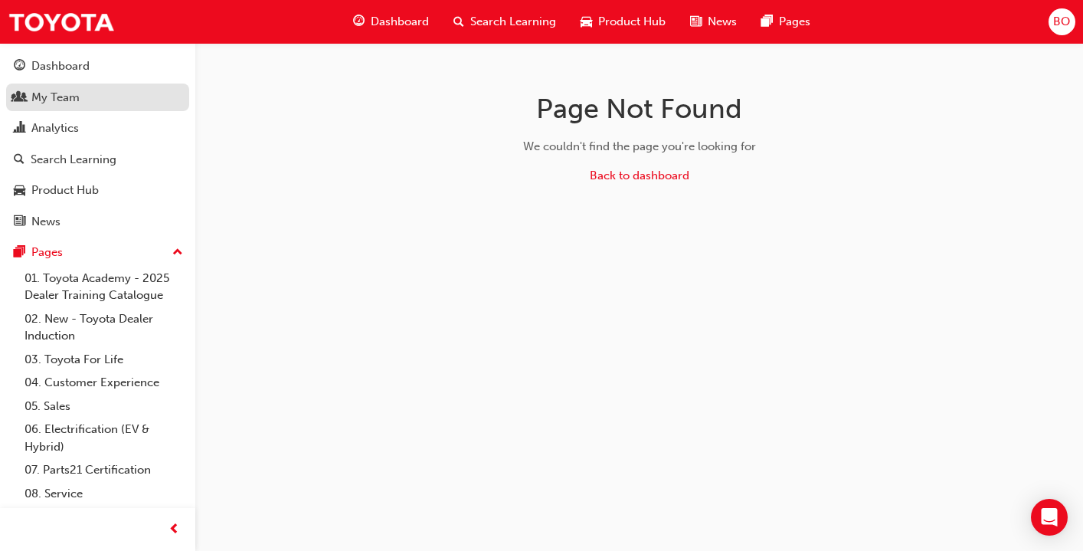
click at [58, 105] on div "My Team" at bounding box center [55, 98] width 48 height 18
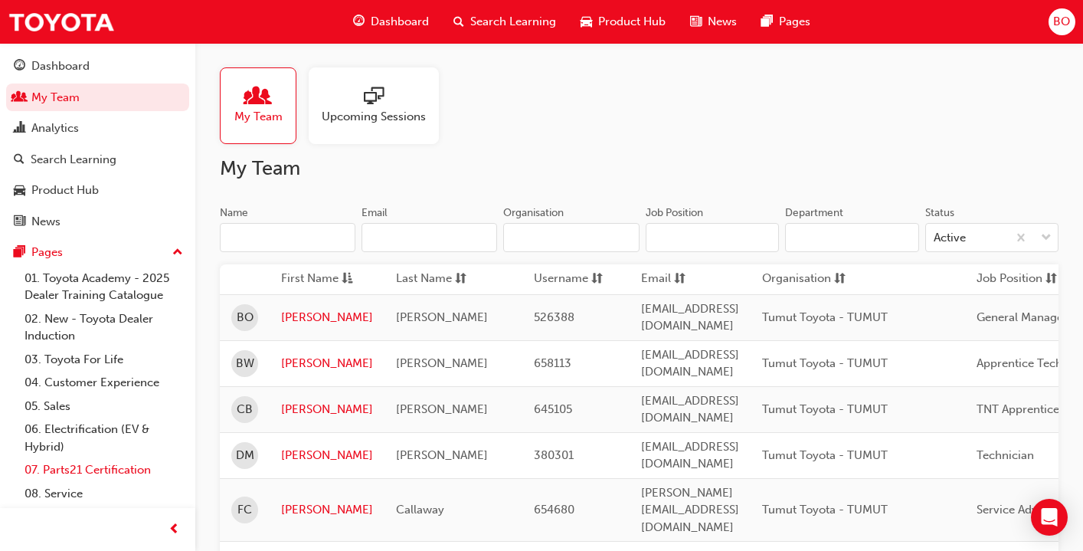
click at [56, 477] on link "07. Parts21 Certification" at bounding box center [103, 470] width 171 height 24
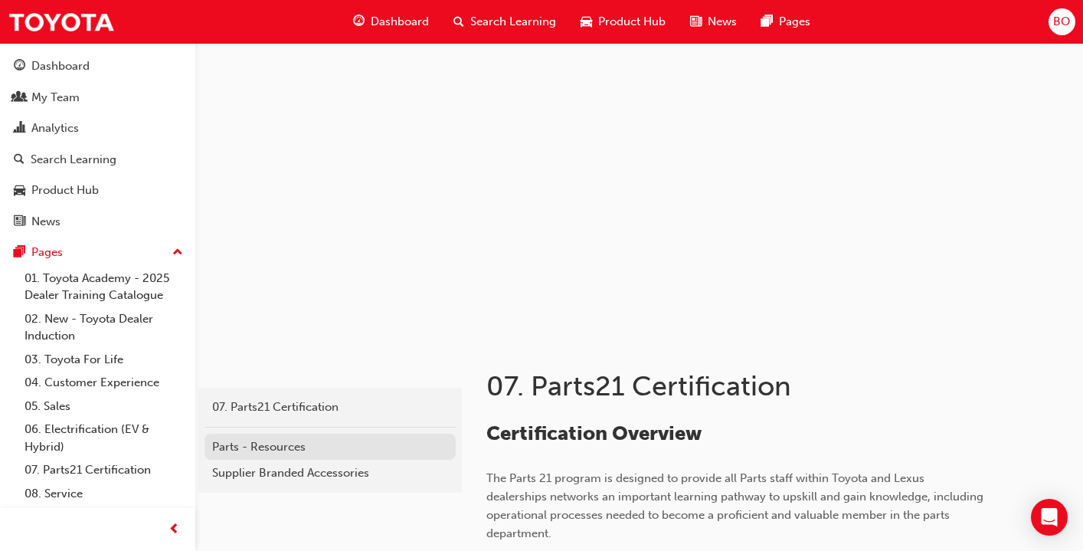
click at [303, 446] on div "Parts - Resources" at bounding box center [330, 447] width 236 height 18
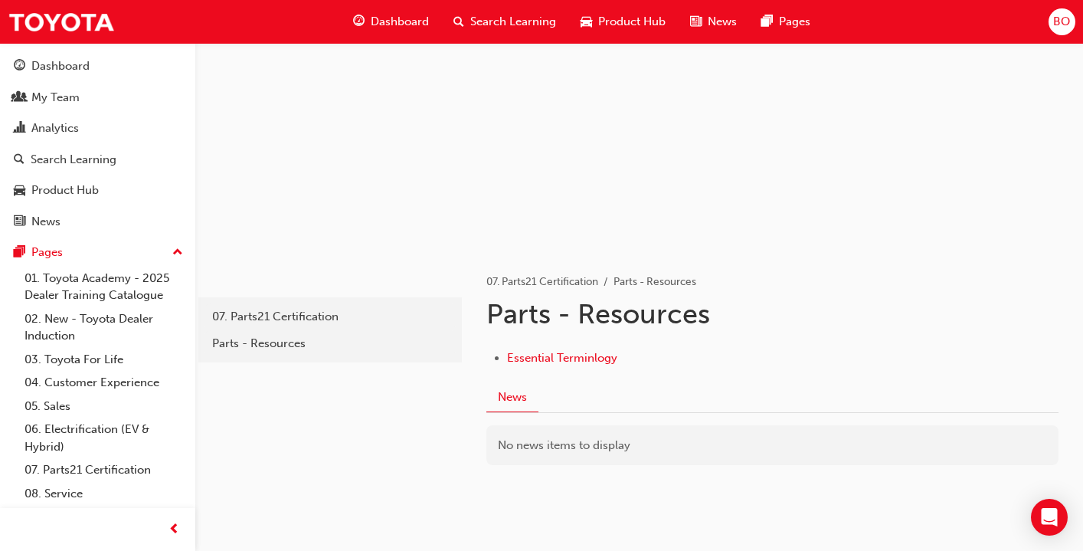
scroll to position [96, 0]
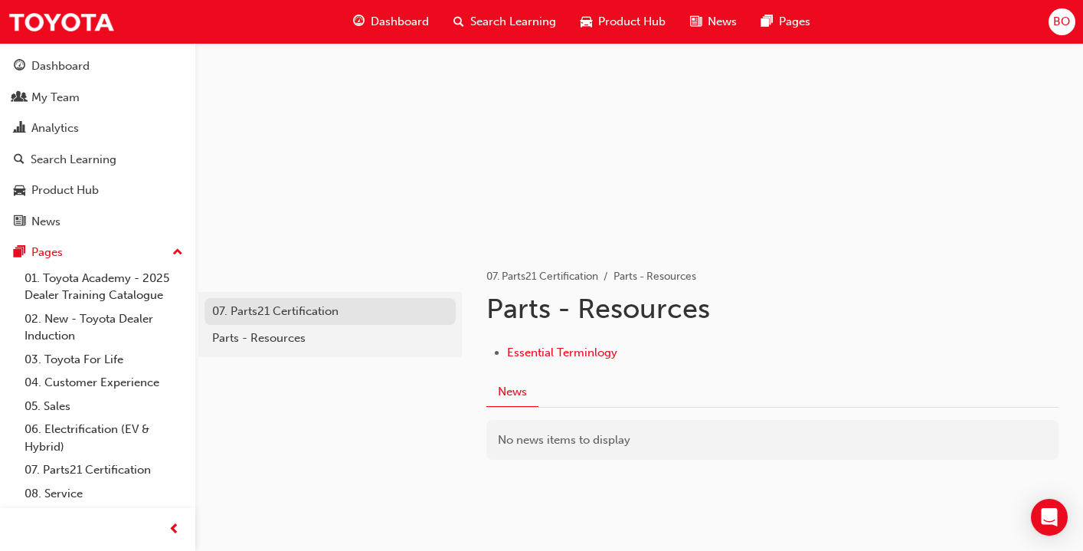
click at [315, 315] on div "07. Parts21 Certification" at bounding box center [330, 312] width 236 height 18
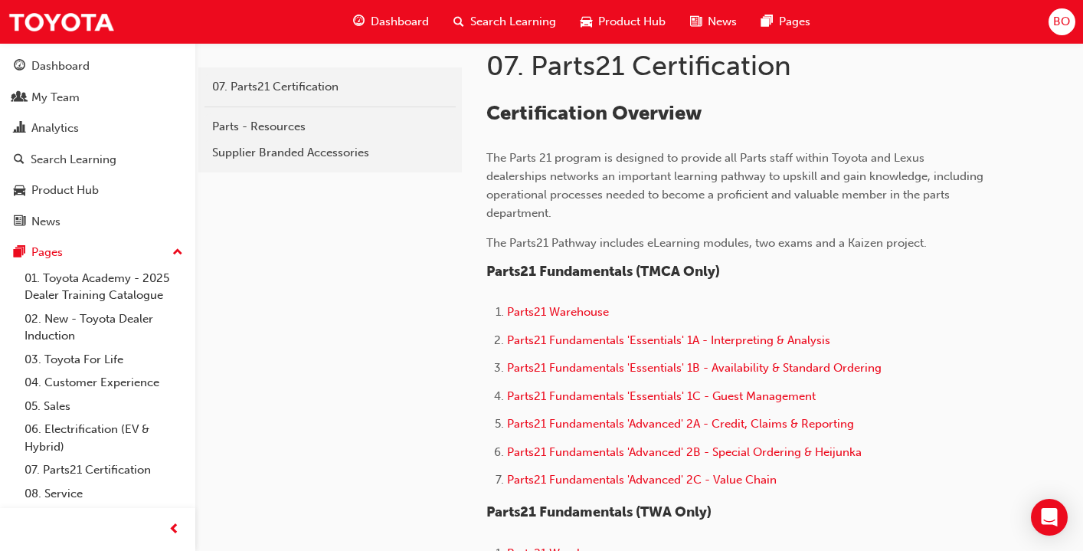
scroll to position [322, 0]
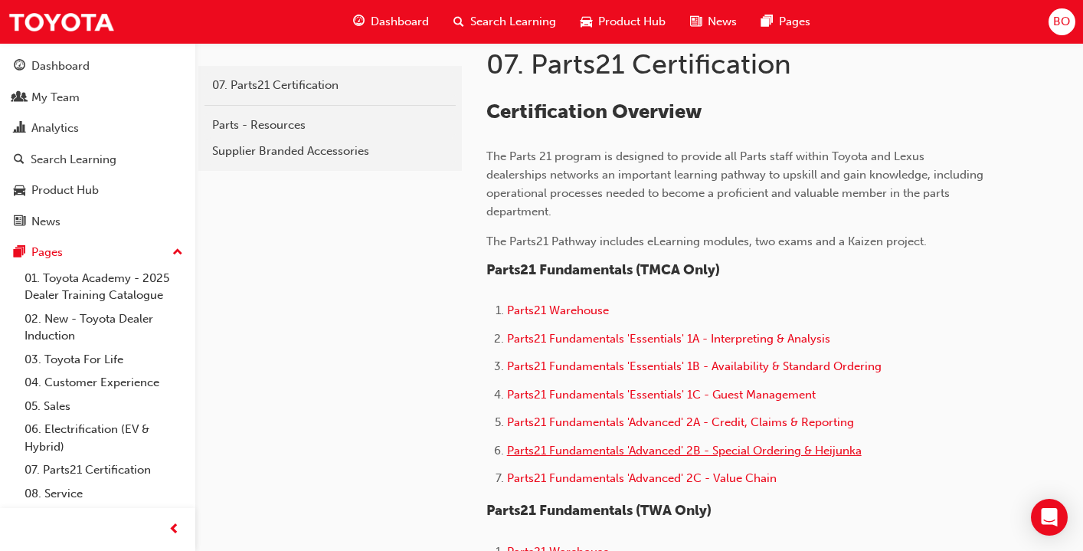
click at [745, 450] on span "Parts21 Fundamentals 'Advanced' 2B - Special Ordering & Heijunka" at bounding box center [684, 451] width 355 height 14
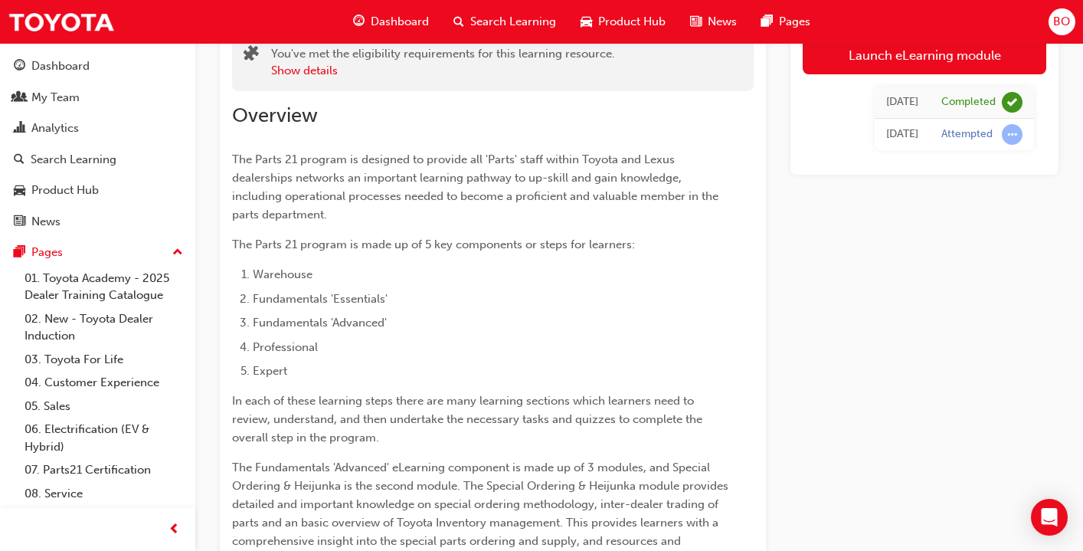
scroll to position [116, 0]
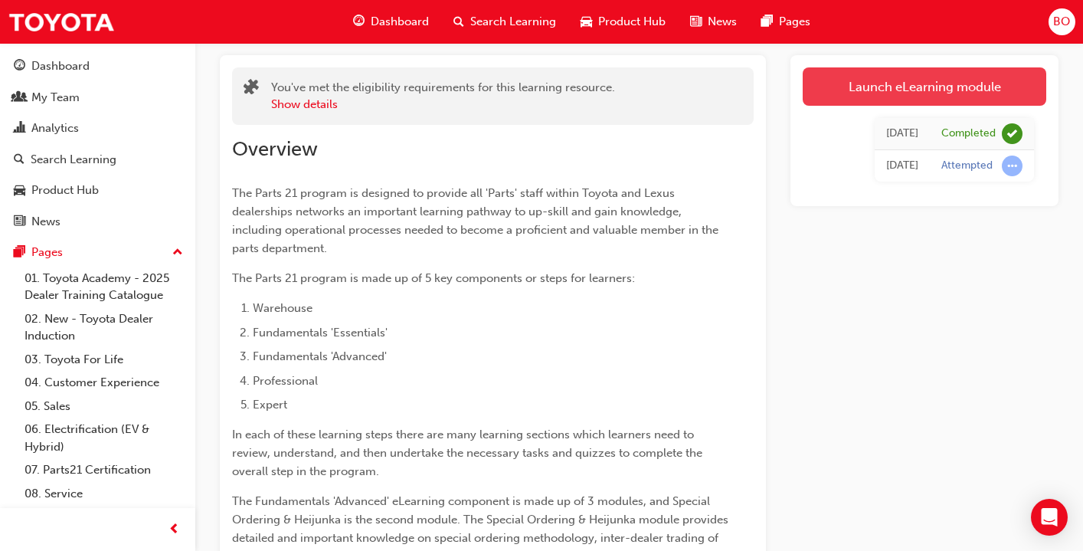
click at [950, 90] on link "Launch eLearning module" at bounding box center [925, 86] width 244 height 38
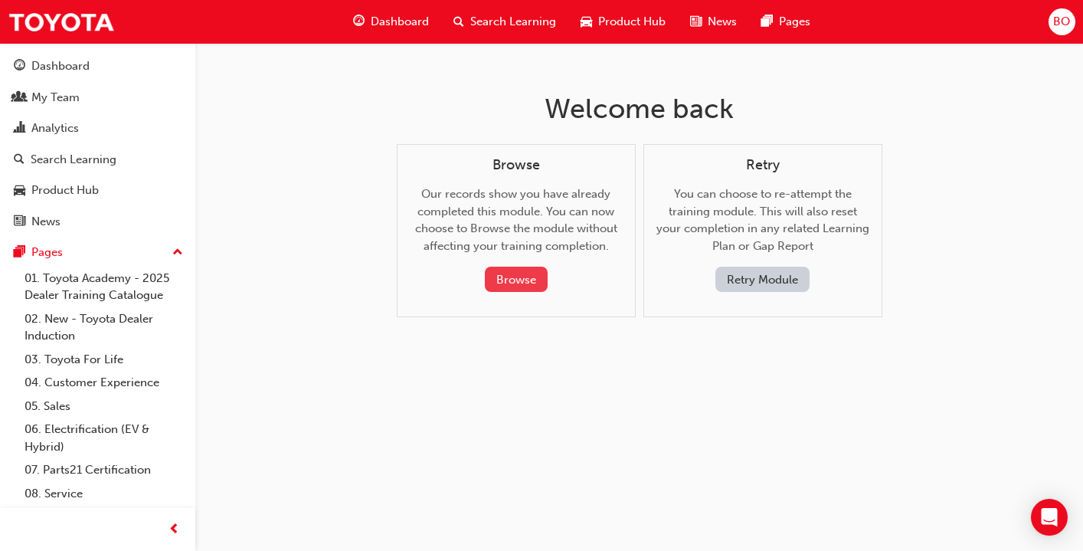
click at [519, 270] on button "Browse" at bounding box center [516, 279] width 63 height 25
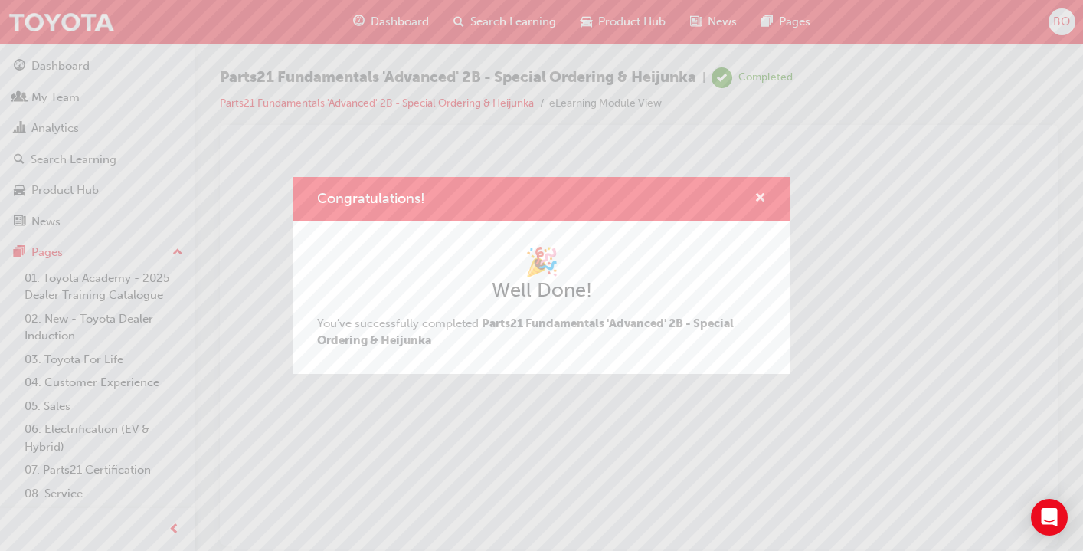
click at [761, 200] on span "cross-icon" at bounding box center [760, 199] width 11 height 14
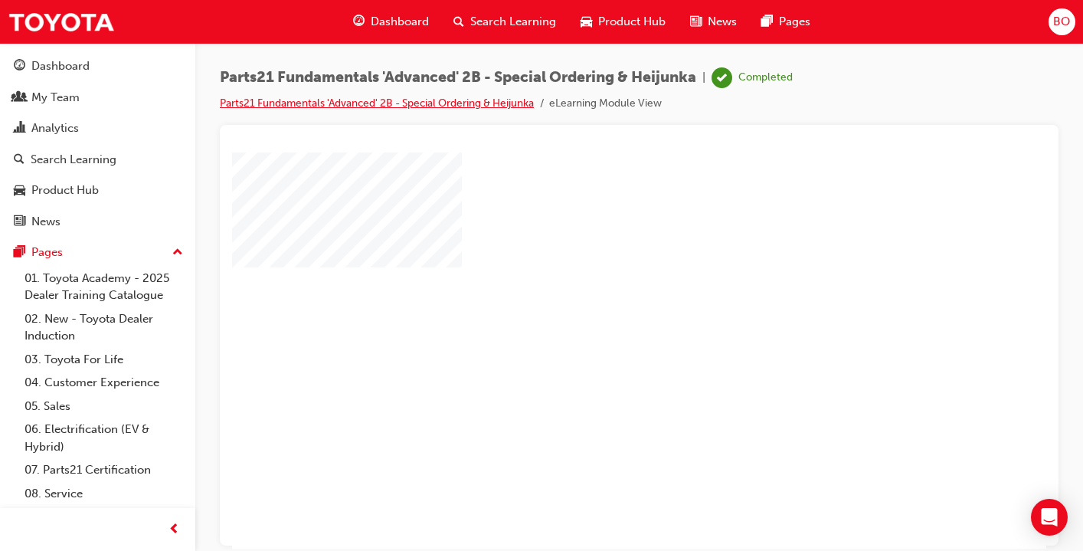
click at [328, 106] on link "Parts21 Fundamentals 'Advanced' 2B - Special Ordering & Heijunka" at bounding box center [377, 103] width 314 height 13
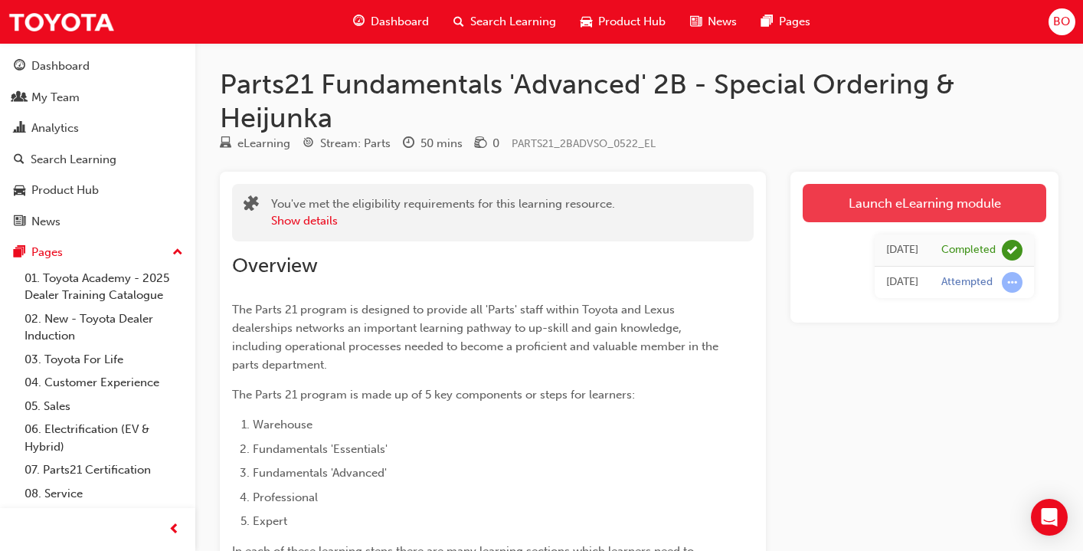
click at [905, 201] on link "Launch eLearning module" at bounding box center [925, 203] width 244 height 38
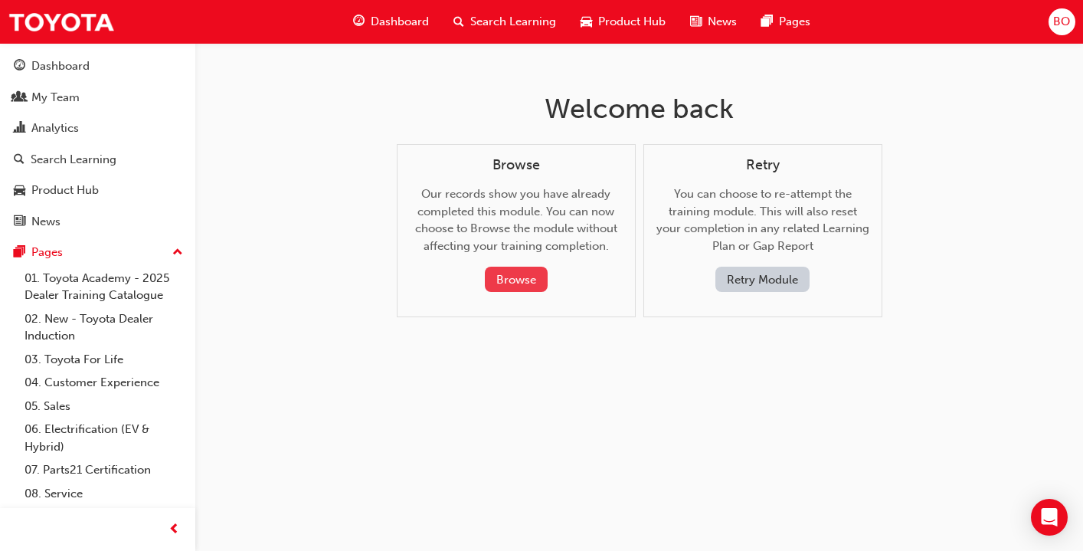
click at [520, 282] on button "Browse" at bounding box center [516, 279] width 63 height 25
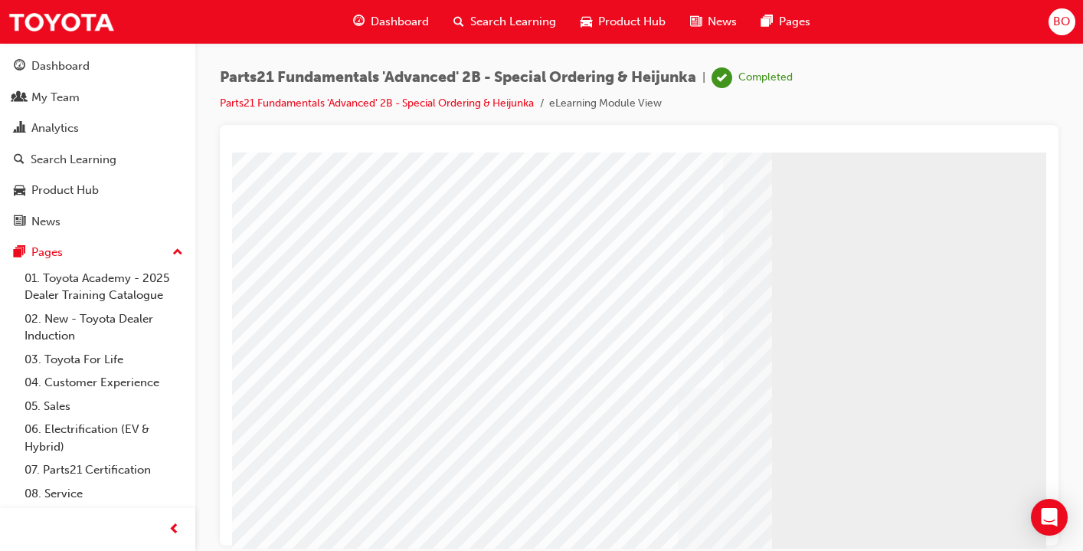
scroll to position [190, 0]
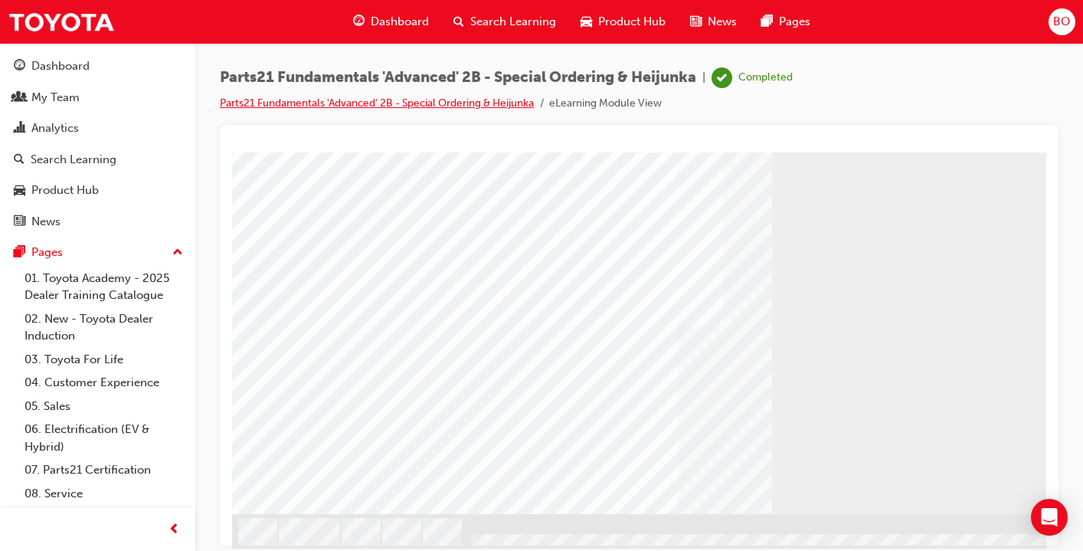
click at [490, 101] on link "Parts21 Fundamentals 'Advanced' 2B - Special Ordering & Heijunka" at bounding box center [377, 103] width 314 height 13
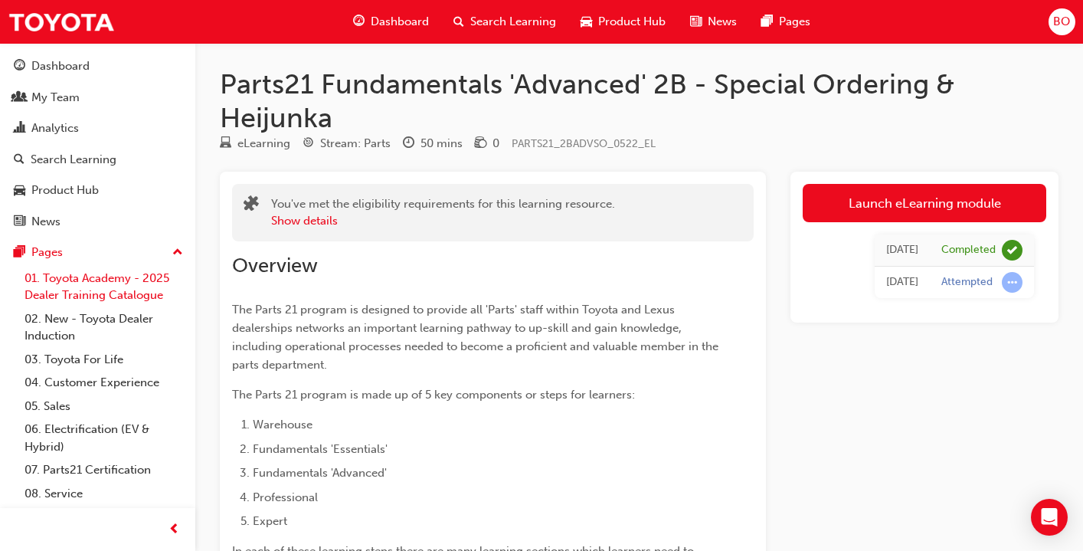
click at [105, 280] on link "01. Toyota Academy - 2025 Dealer Training Catalogue" at bounding box center [103, 287] width 171 height 41
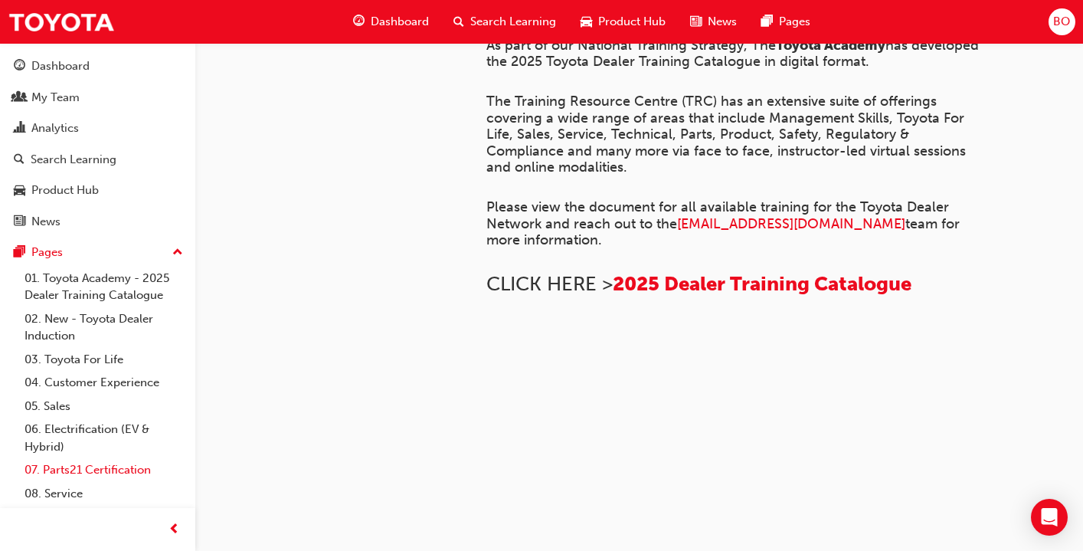
scroll to position [70, 0]
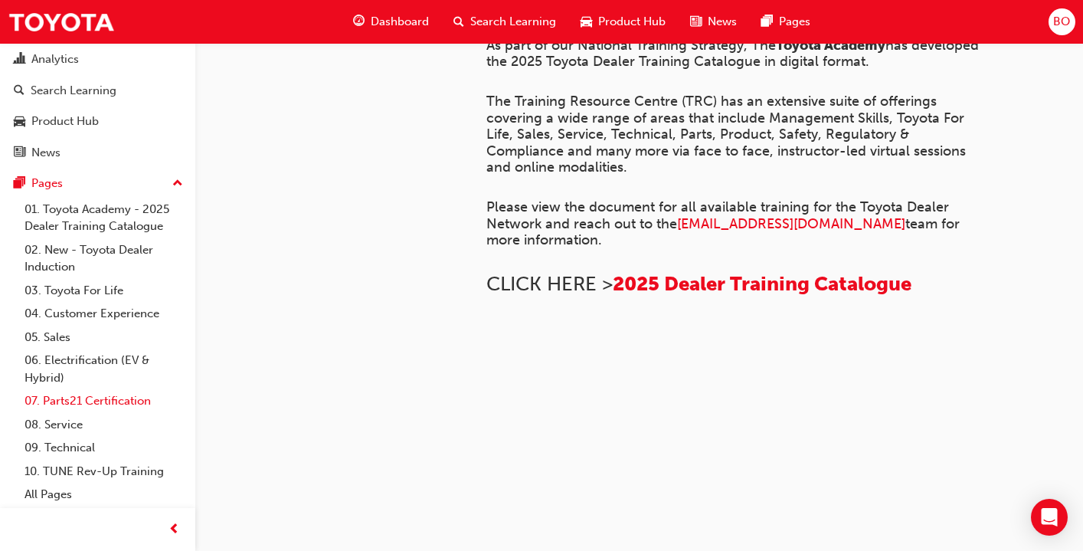
click at [97, 477] on link "10. TUNE Rev-Up Training" at bounding box center [103, 472] width 171 height 24
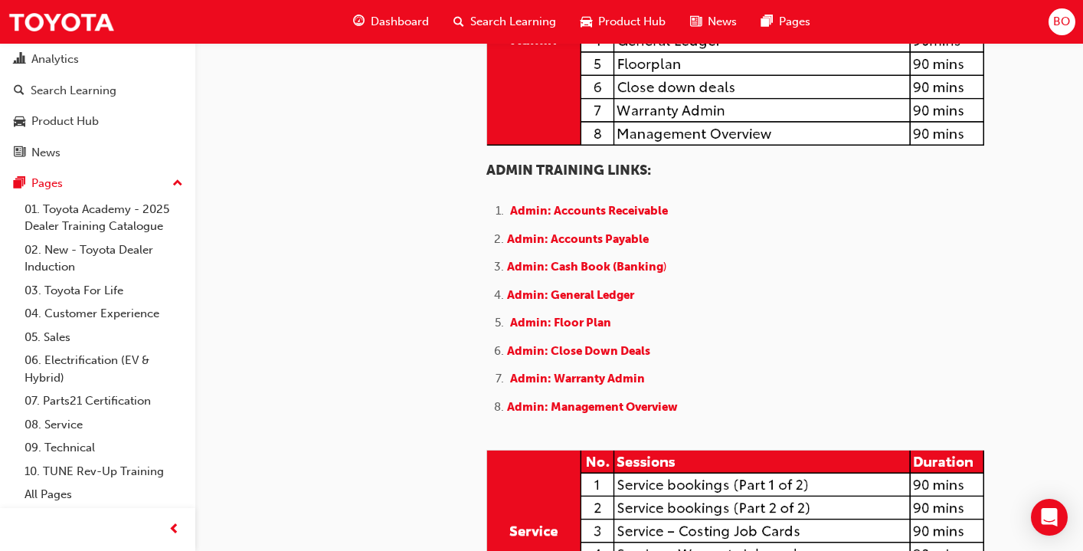
scroll to position [578, 0]
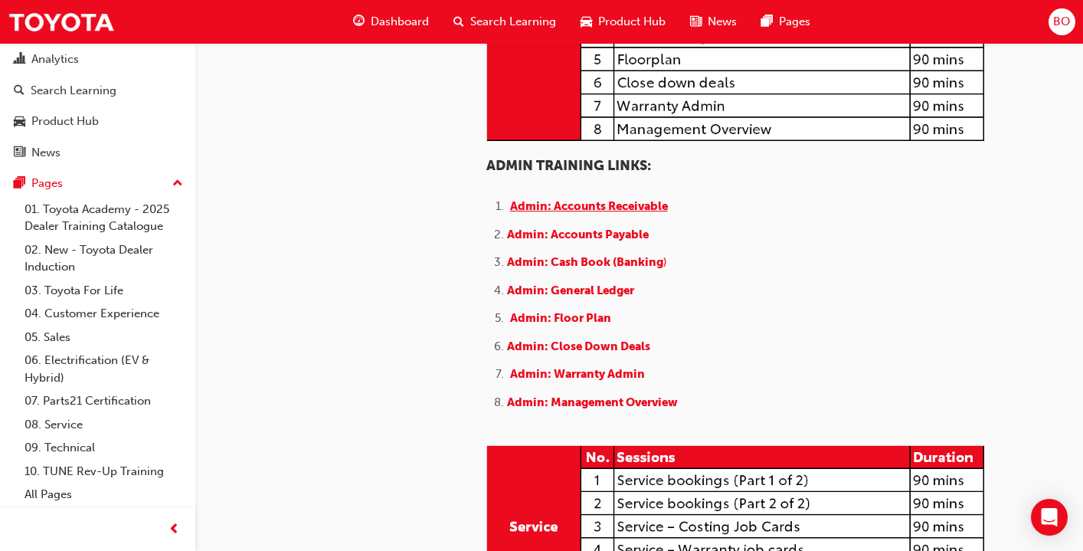
click at [593, 213] on span "Admin: Accounts Receivable" at bounding box center [589, 206] width 158 height 14
